Goal: Task Accomplishment & Management: Complete application form

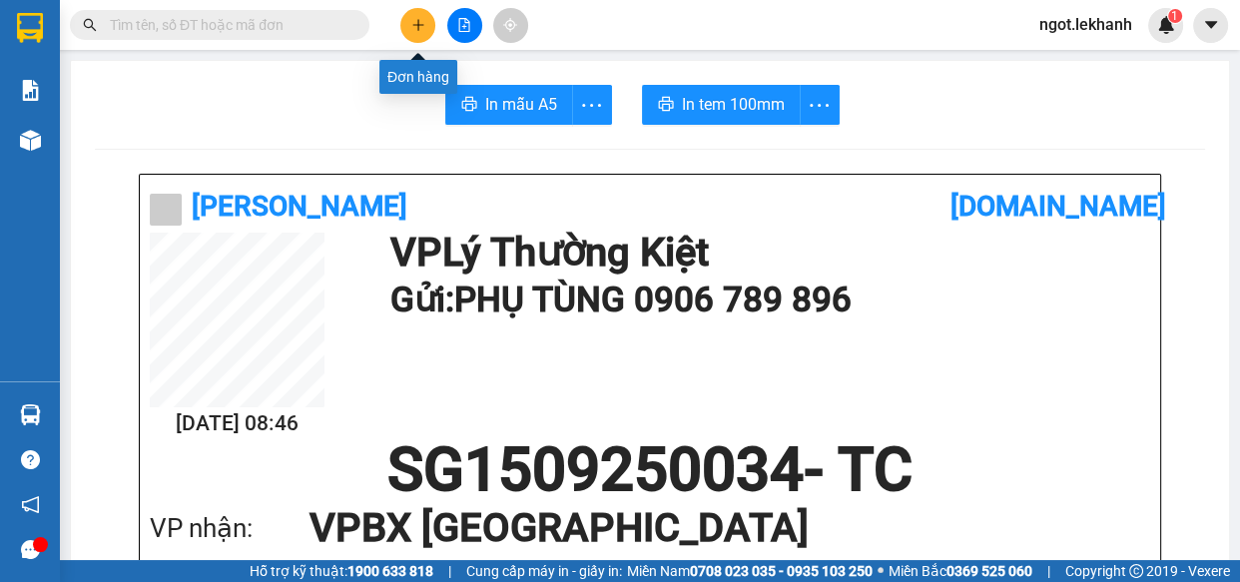
click at [411, 27] on icon "plus" at bounding box center [418, 25] width 14 height 14
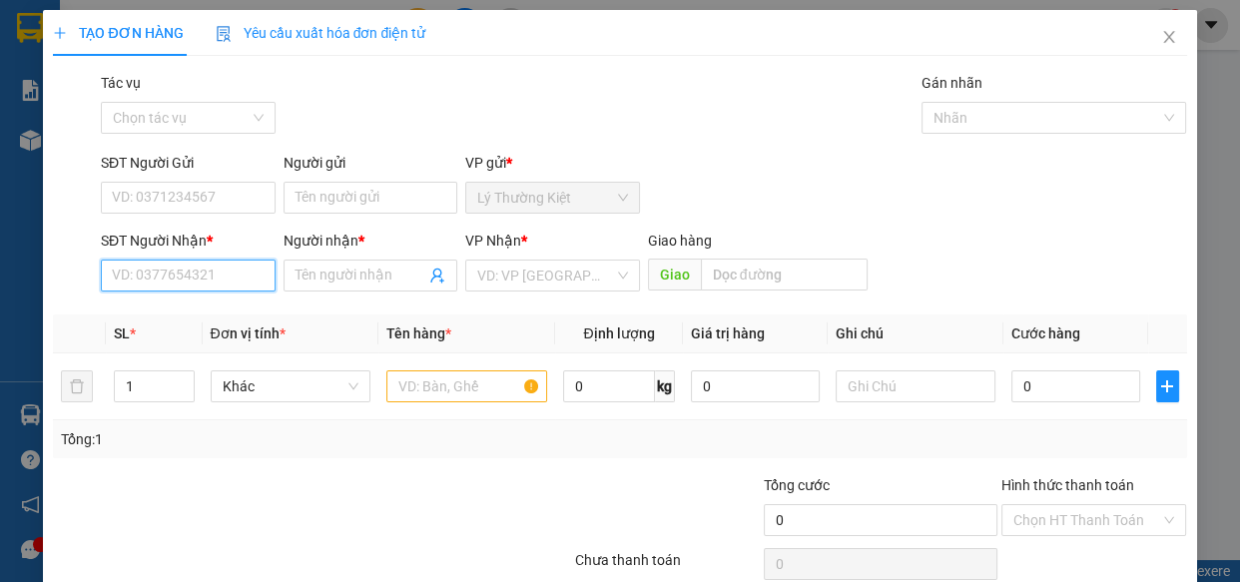
click at [220, 280] on input "SĐT Người Nhận *" at bounding box center [188, 276] width 175 height 32
type input "0"
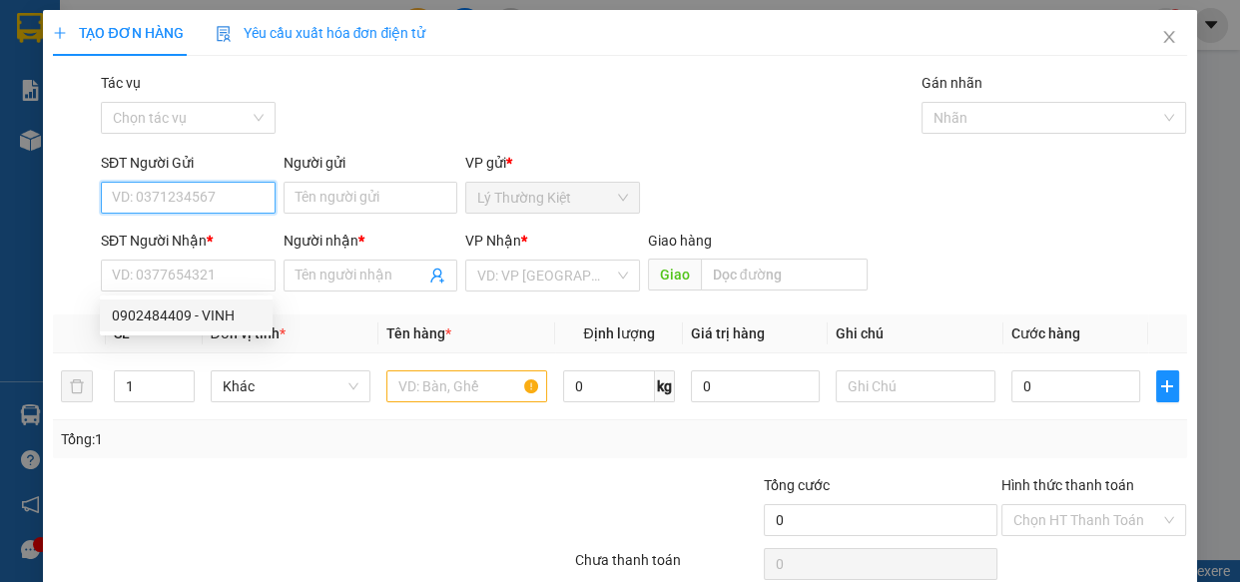
click at [219, 202] on input "SĐT Người Gửi" at bounding box center [188, 198] width 175 height 32
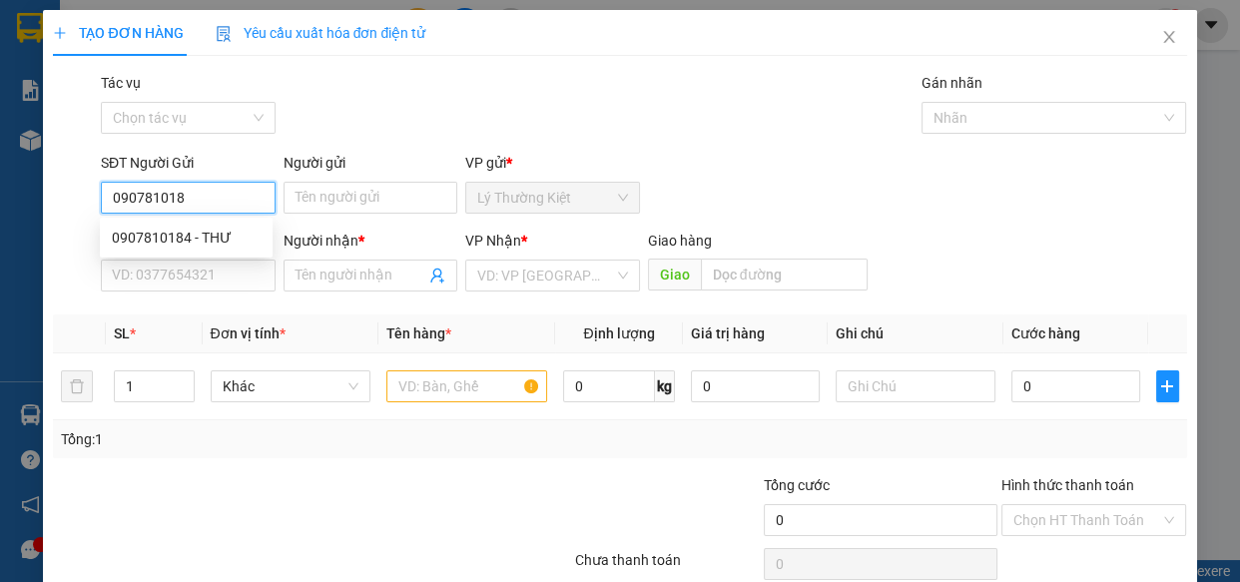
type input "0907810184"
click at [202, 244] on div "0907810184 - THƯ" at bounding box center [186, 238] width 149 height 22
type input "THƯ"
type input "0797307201"
type input "thu"
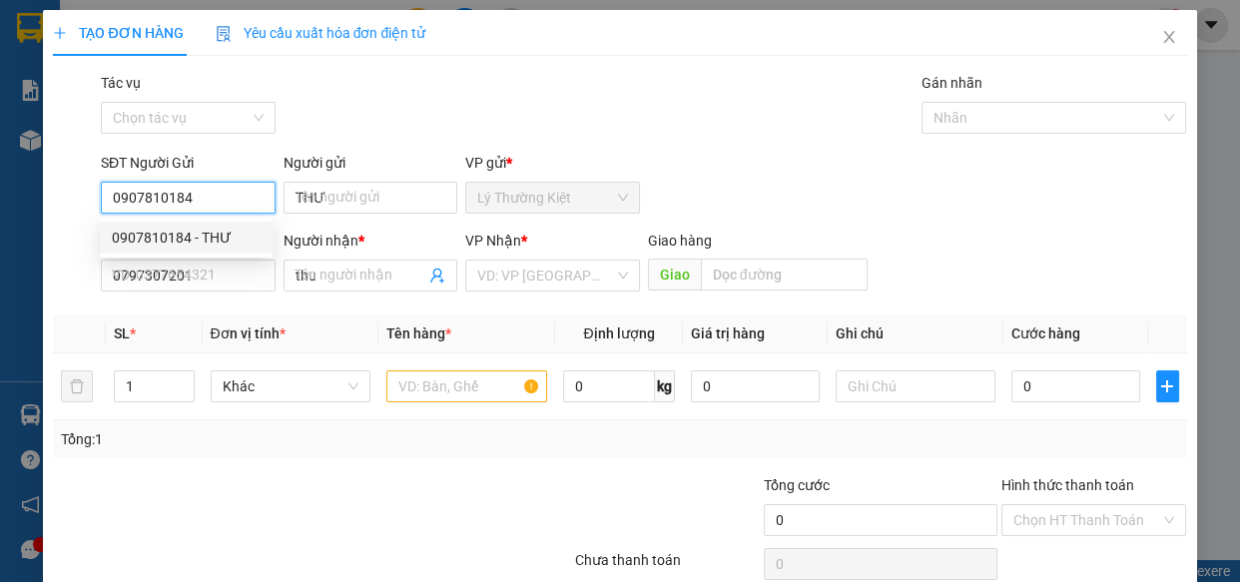
type input "60.000"
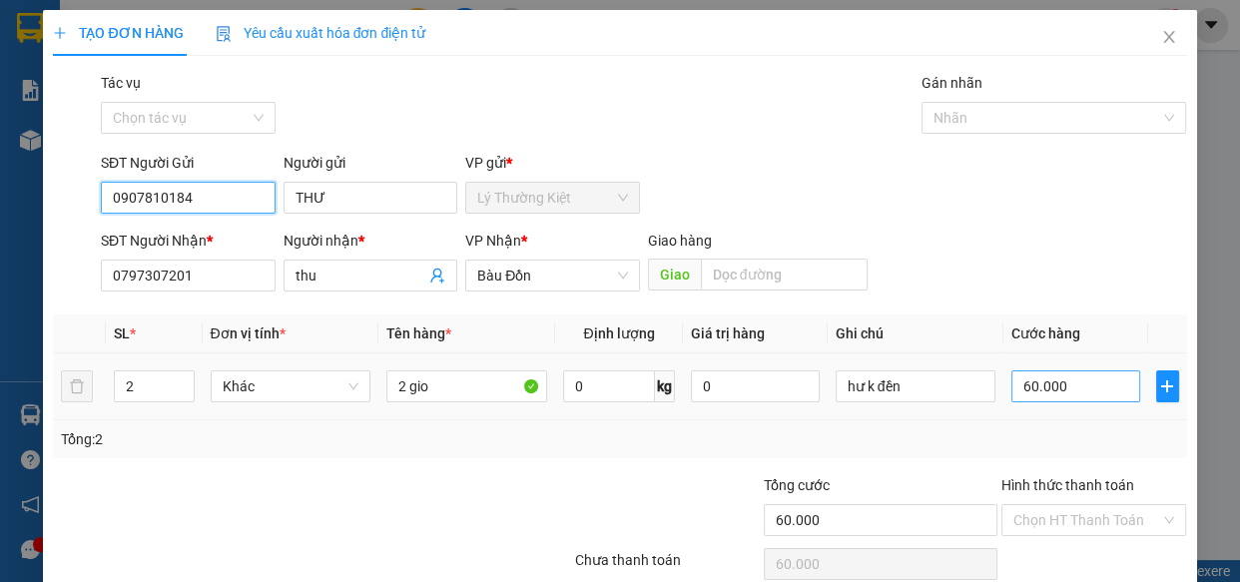
type input "0907810184"
click at [1038, 387] on input "60.000" at bounding box center [1075, 386] width 129 height 32
type input "4"
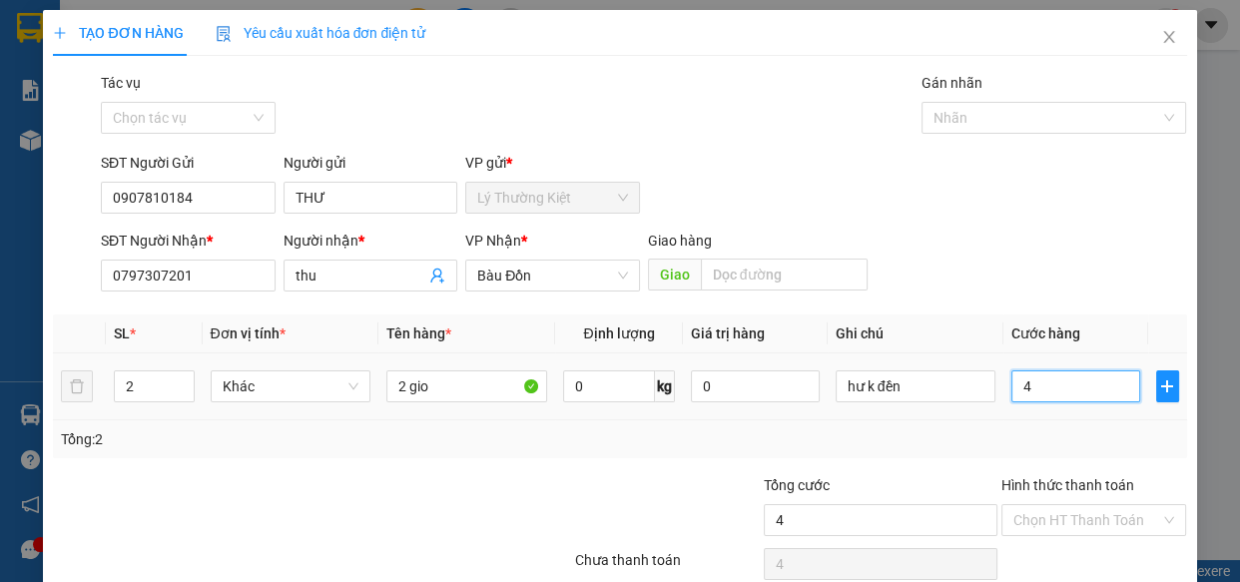
type input "40"
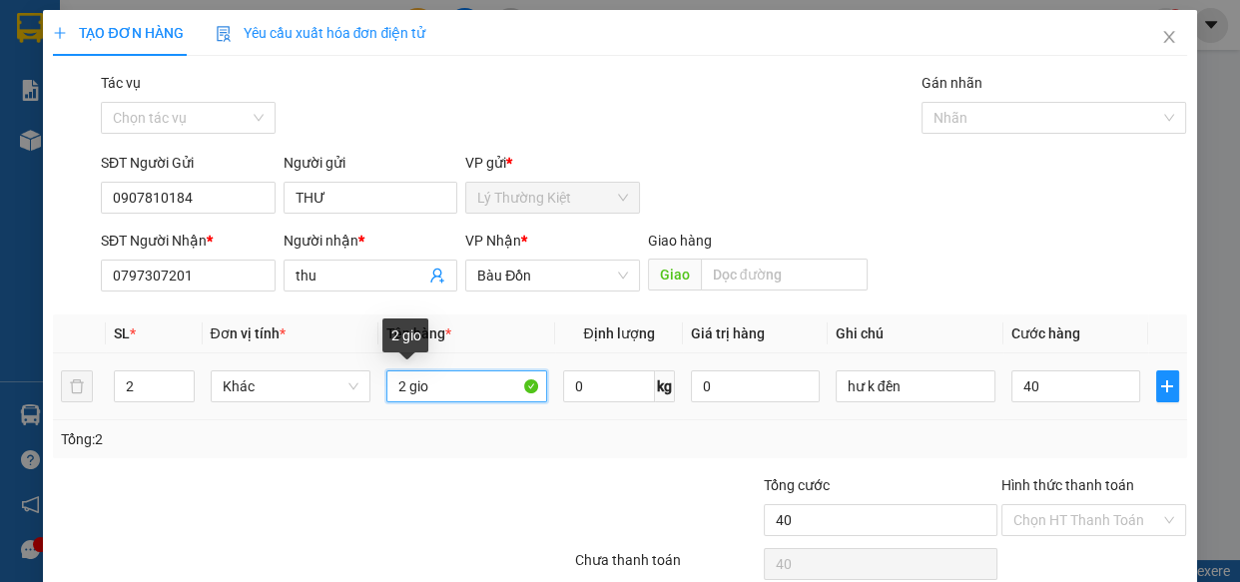
type input "40.000"
click at [438, 392] on input "2 gio" at bounding box center [466, 386] width 161 height 32
type input "2"
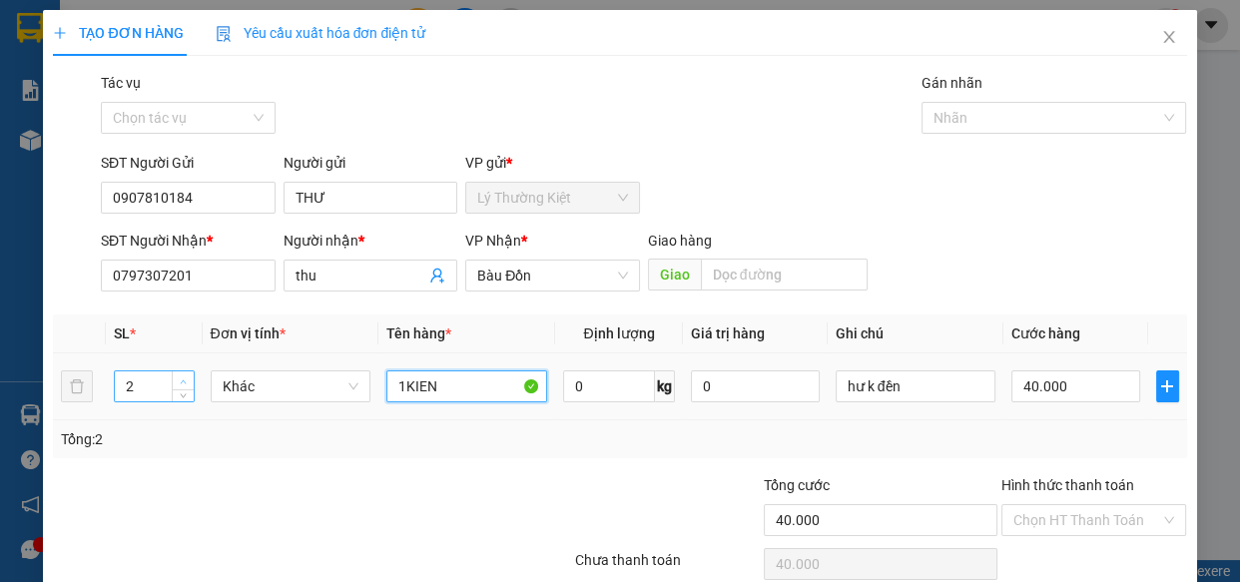
type input "1KIEN"
click at [180, 382] on icon "up" at bounding box center [183, 381] width 7 height 7
click at [180, 392] on icon "down" at bounding box center [183, 392] width 7 height 7
type input "1"
click at [180, 392] on icon "down" at bounding box center [183, 392] width 7 height 7
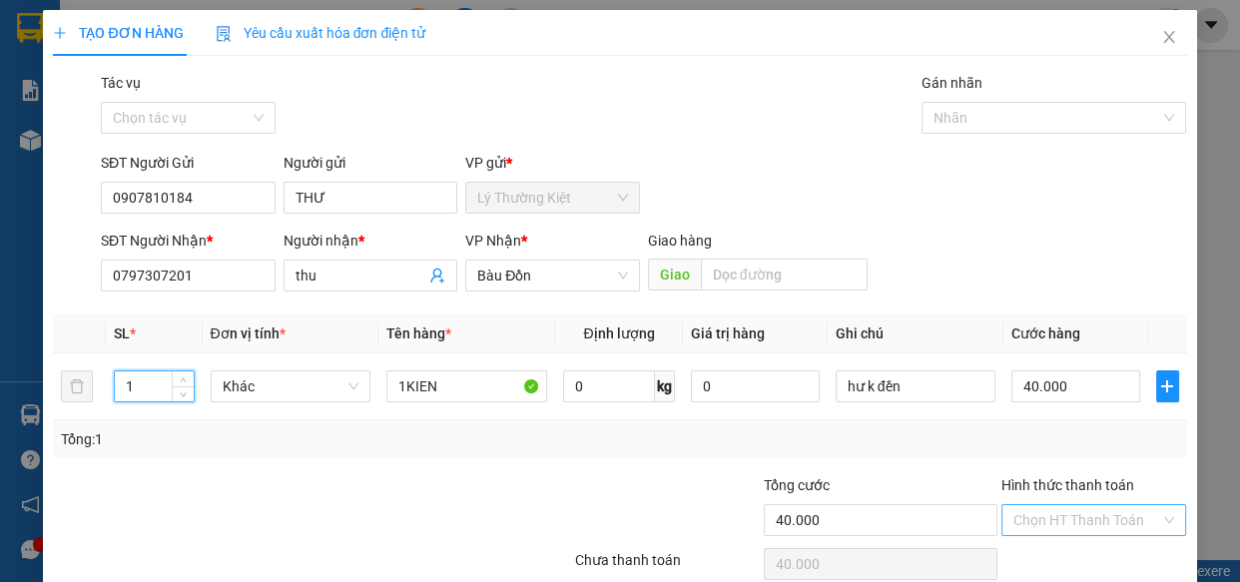
scroll to position [87, 0]
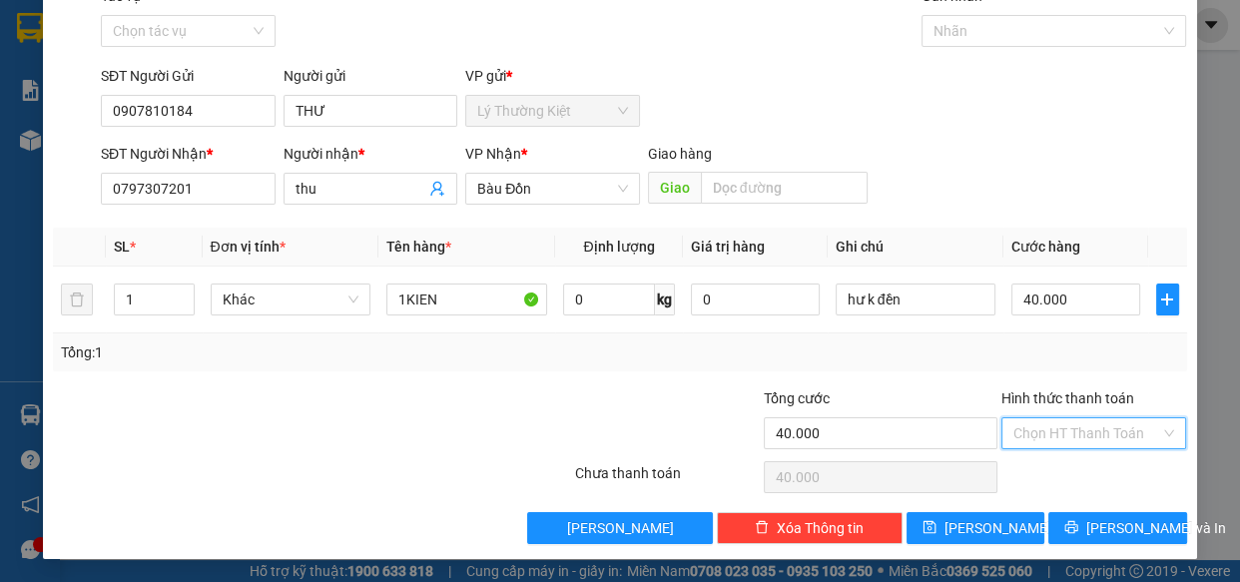
click at [1125, 428] on input "Hình thức thanh toán" at bounding box center [1087, 433] width 148 height 30
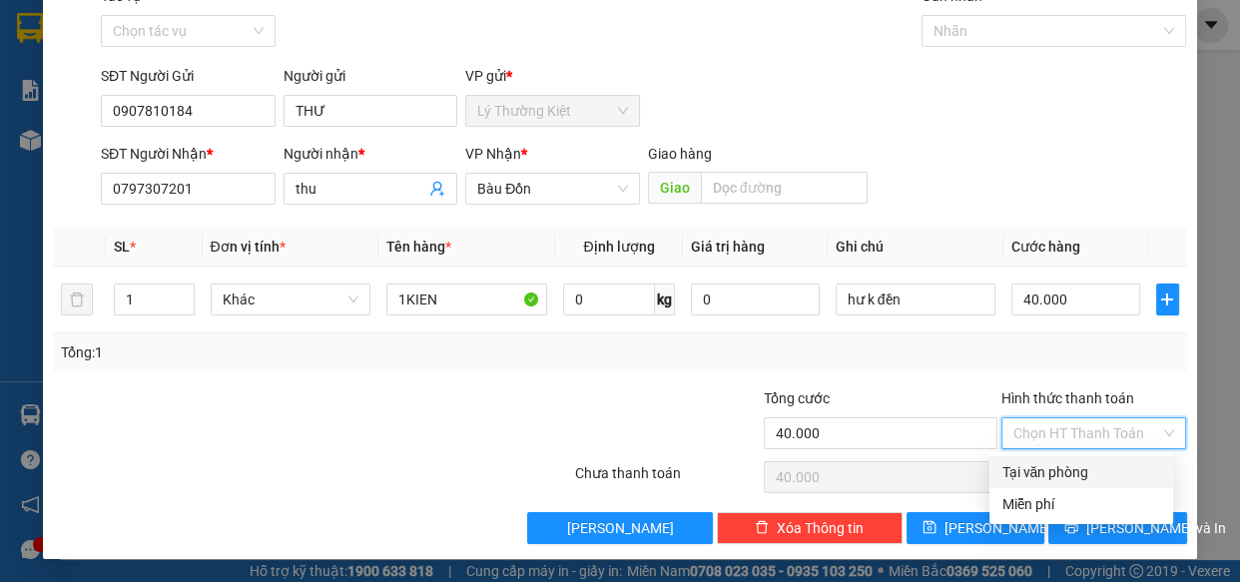
click at [1063, 472] on div "Tại văn phòng" at bounding box center [1081, 472] width 160 height 22
type input "0"
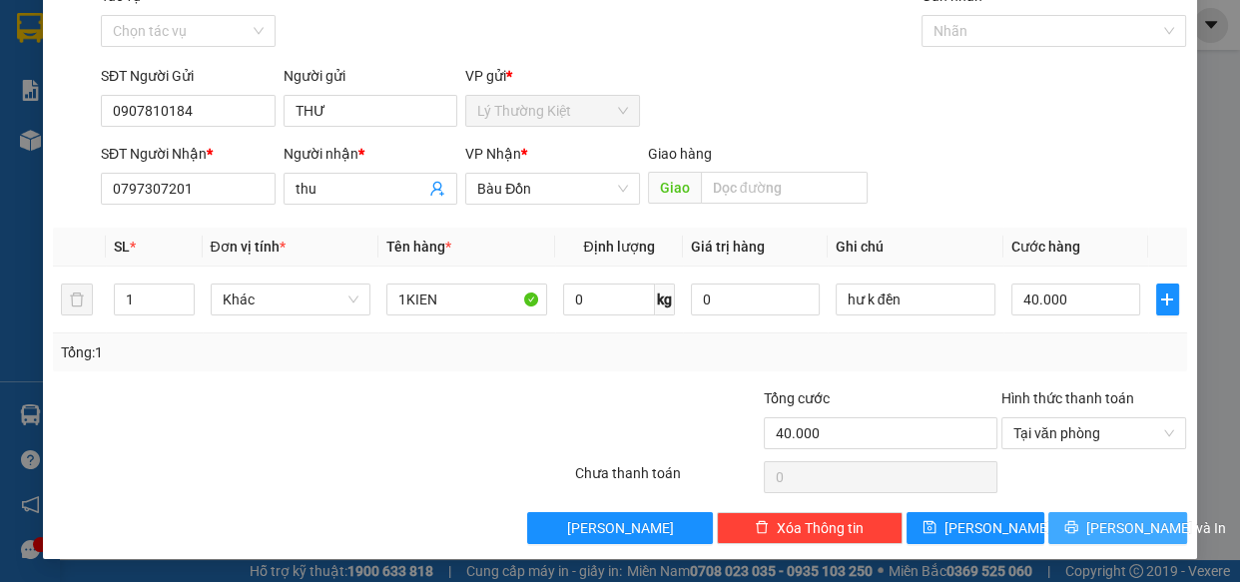
click at [1108, 519] on span "[PERSON_NAME] và In" at bounding box center [1156, 528] width 140 height 22
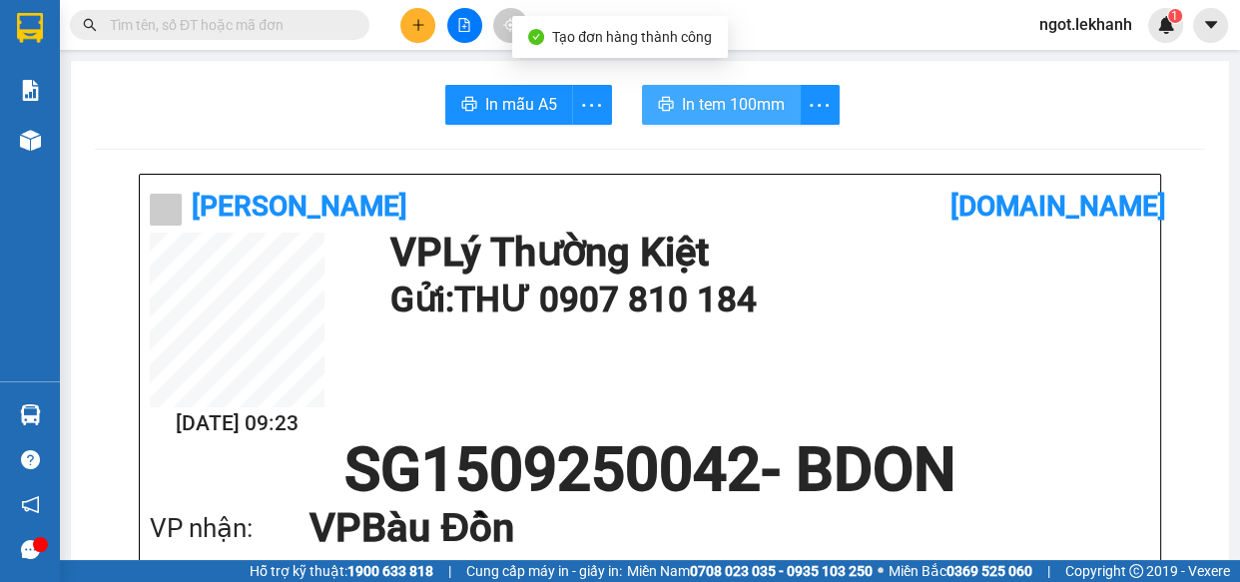
click at [734, 116] on span "In tem 100mm" at bounding box center [733, 104] width 103 height 25
